Goal: Information Seeking & Learning: Check status

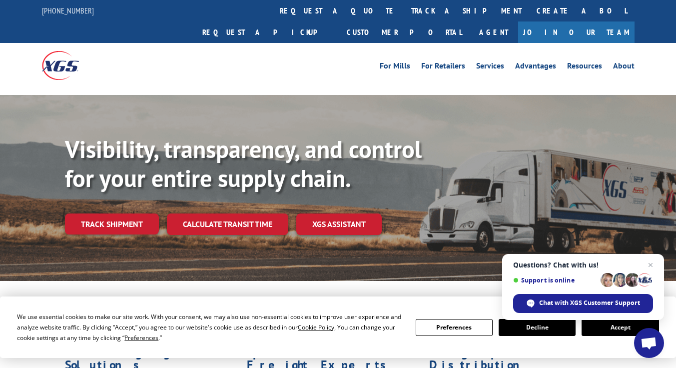
click at [617, 328] on button "Accept" at bounding box center [620, 327] width 77 height 17
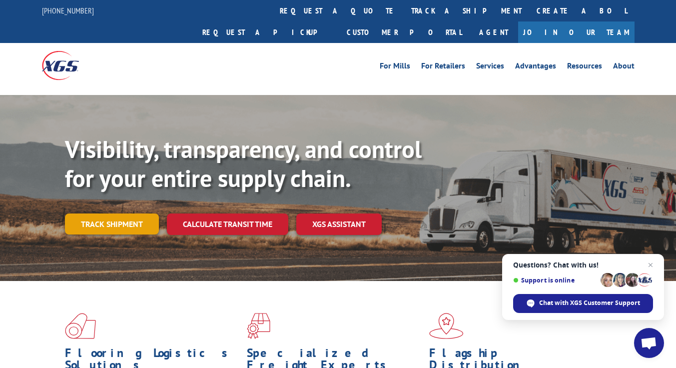
click at [136, 213] on link "Track shipment" at bounding box center [112, 223] width 94 height 21
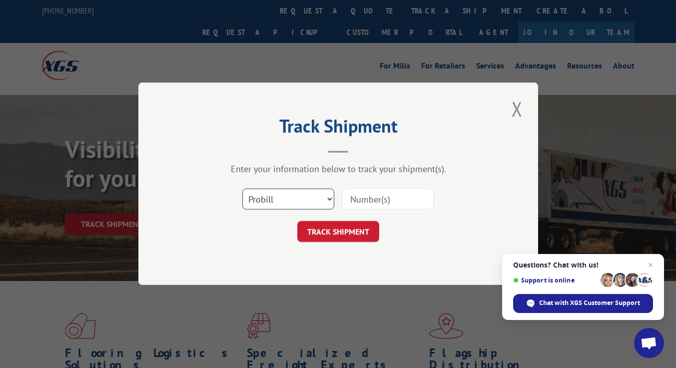
click at [300, 206] on select "Select category... Probill BOL PO" at bounding box center [288, 199] width 92 height 21
select select "bol"
click at [242, 189] on select "Select category... Probill BOL PO" at bounding box center [288, 199] width 92 height 21
click at [371, 201] on input at bounding box center [388, 199] width 92 height 21
type input "TFD-039411.A"
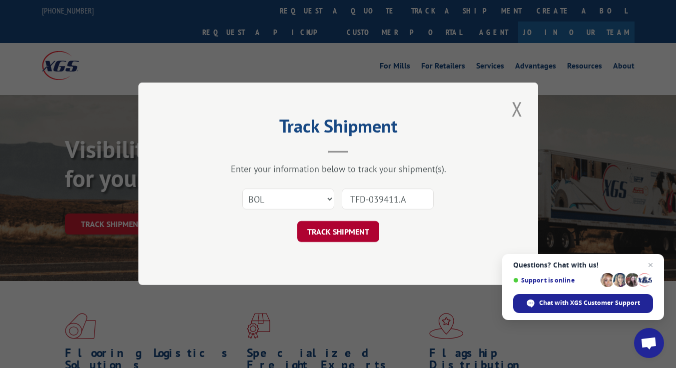
click at [343, 225] on button "TRACK SHIPMENT" at bounding box center [338, 231] width 82 height 21
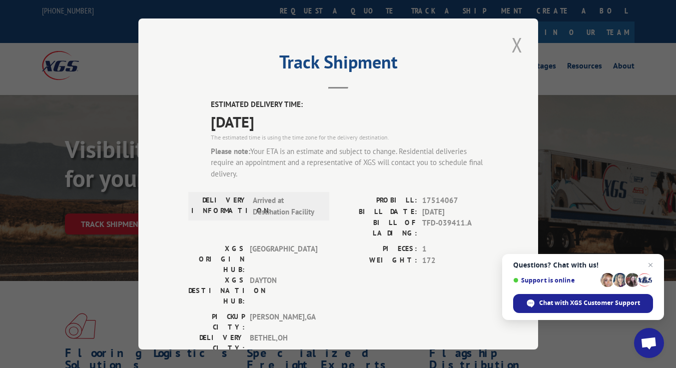
click at [514, 35] on button "Close modal" at bounding box center [517, 44] width 17 height 27
